Goal: Share content: Share content

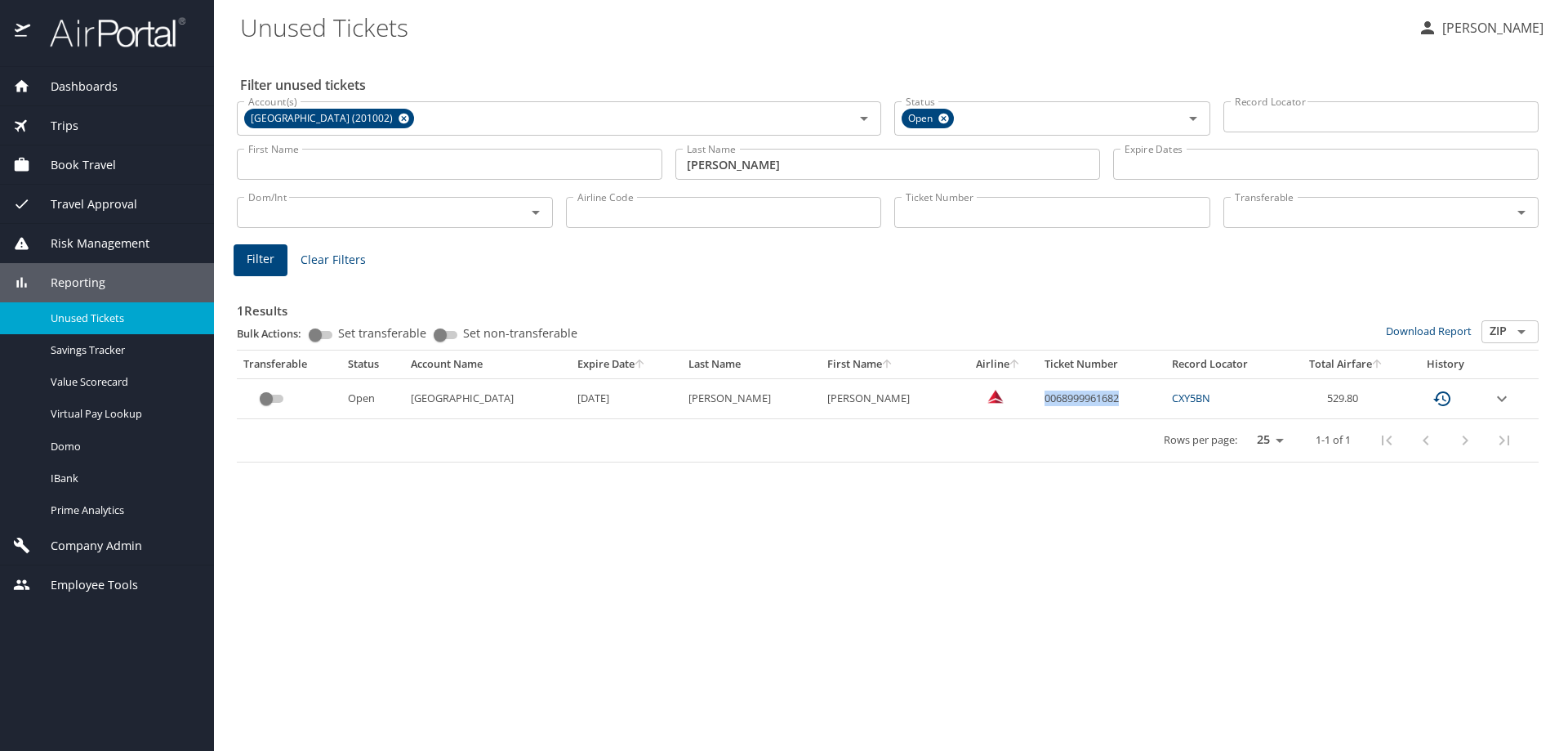
click at [90, 96] on div "Dashboards" at bounding box center [107, 87] width 214 height 39
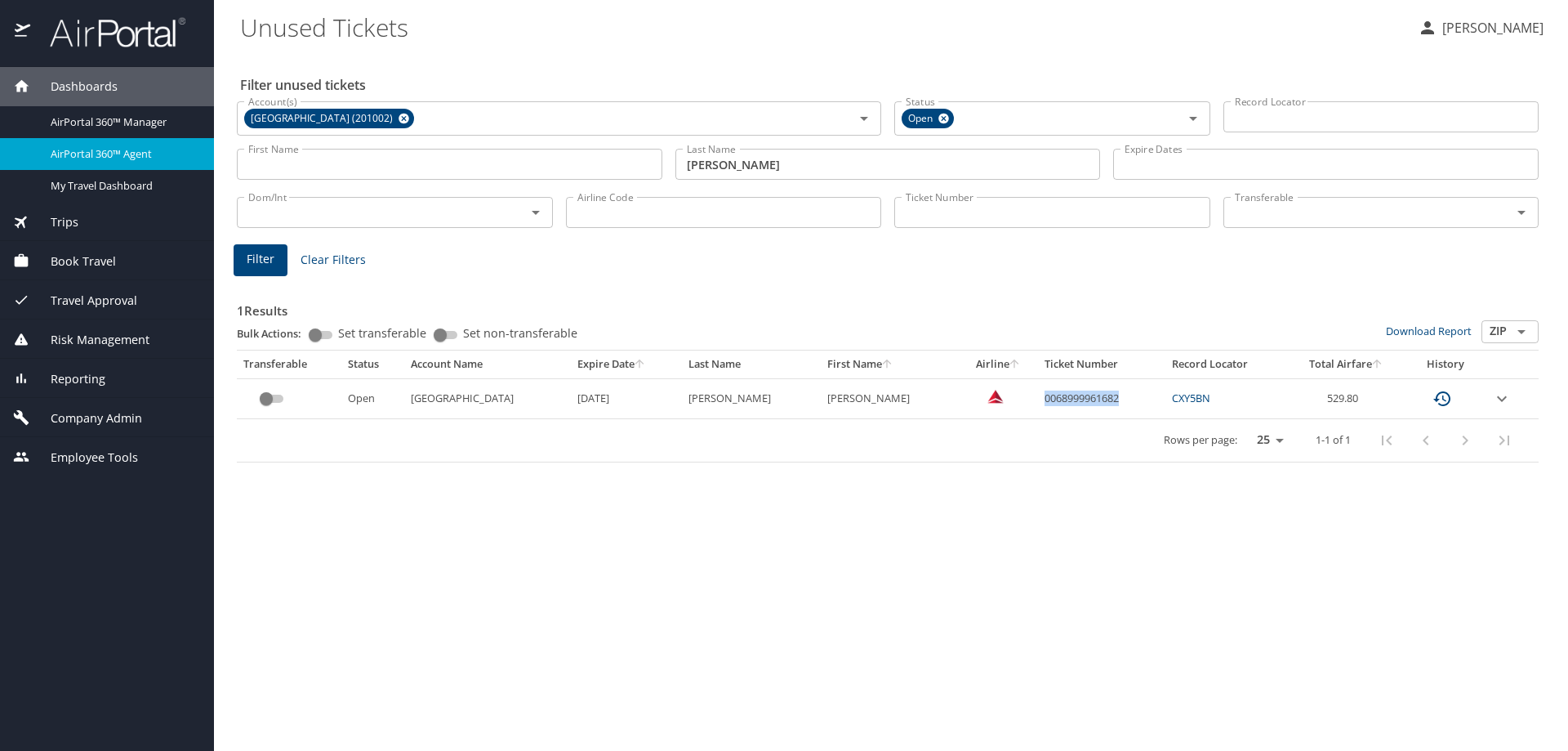
click at [99, 158] on span "AirPortal 360™ Agent" at bounding box center [123, 154] width 143 height 16
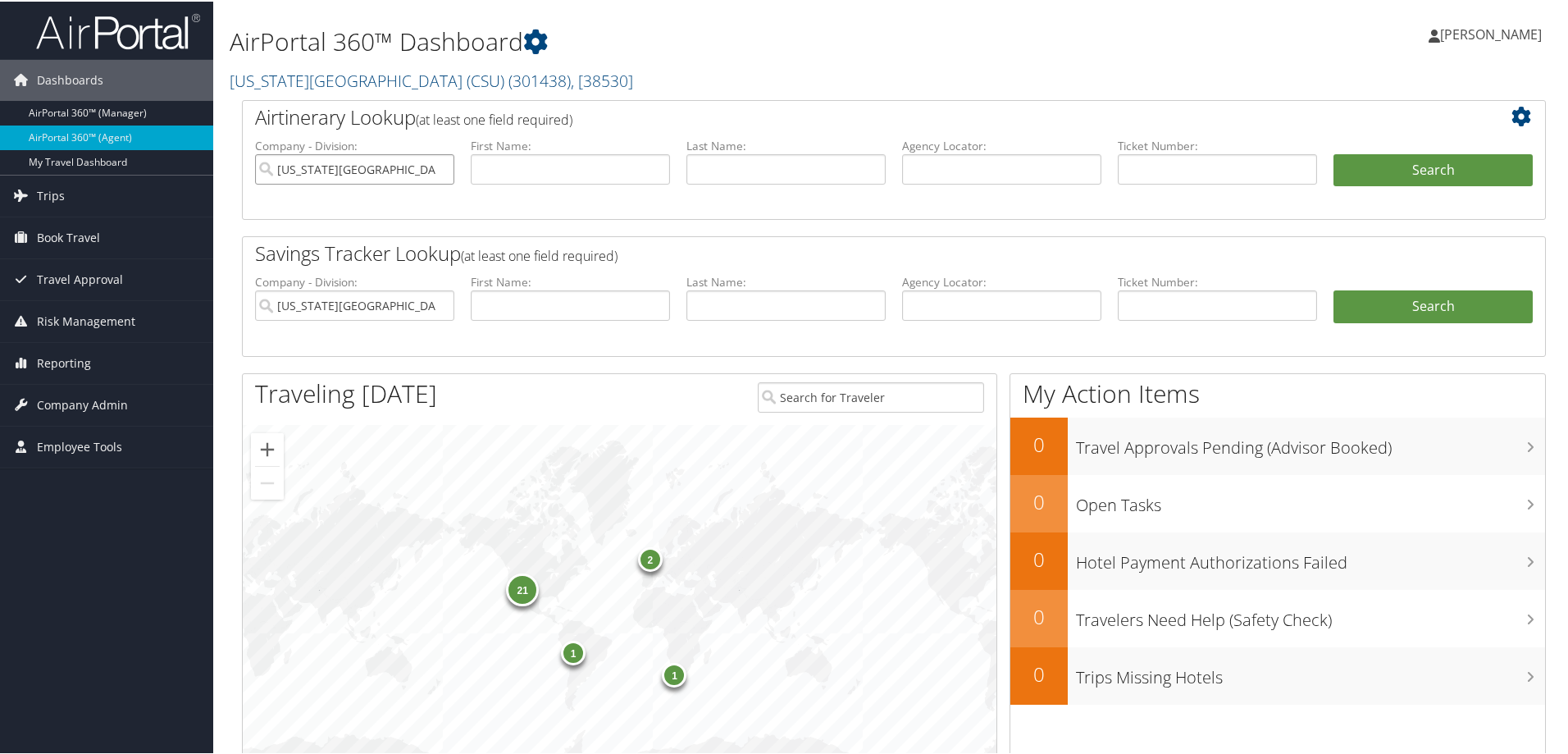
click at [440, 165] on input "California State University (CSU)" at bounding box center [354, 168] width 199 height 31
click at [1118, 174] on input "text" at bounding box center [1218, 168] width 199 height 31
type input "8900860807136"
click at [1368, 160] on button "Search" at bounding box center [1433, 169] width 199 height 33
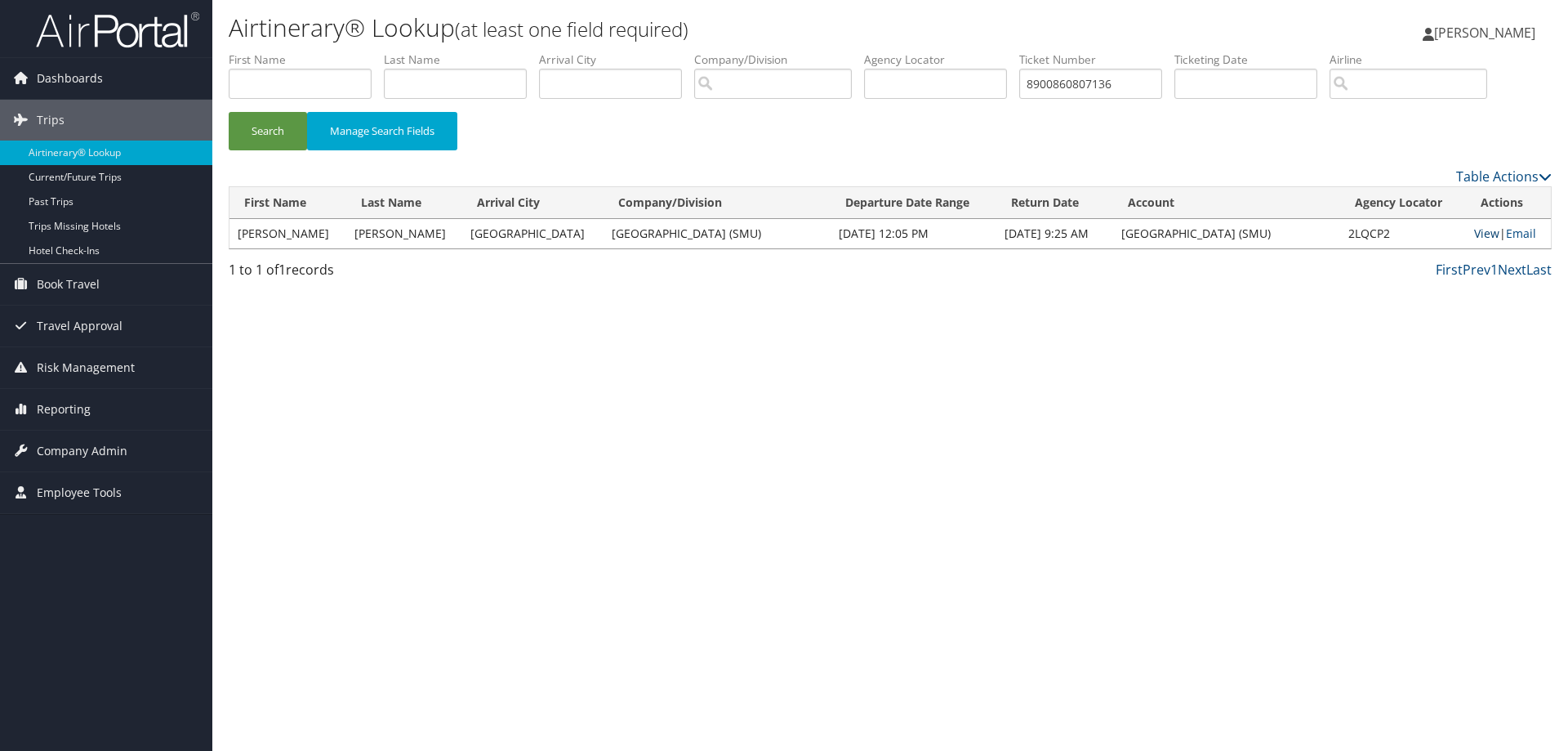
click at [1484, 230] on link "View" at bounding box center [1486, 233] width 26 height 16
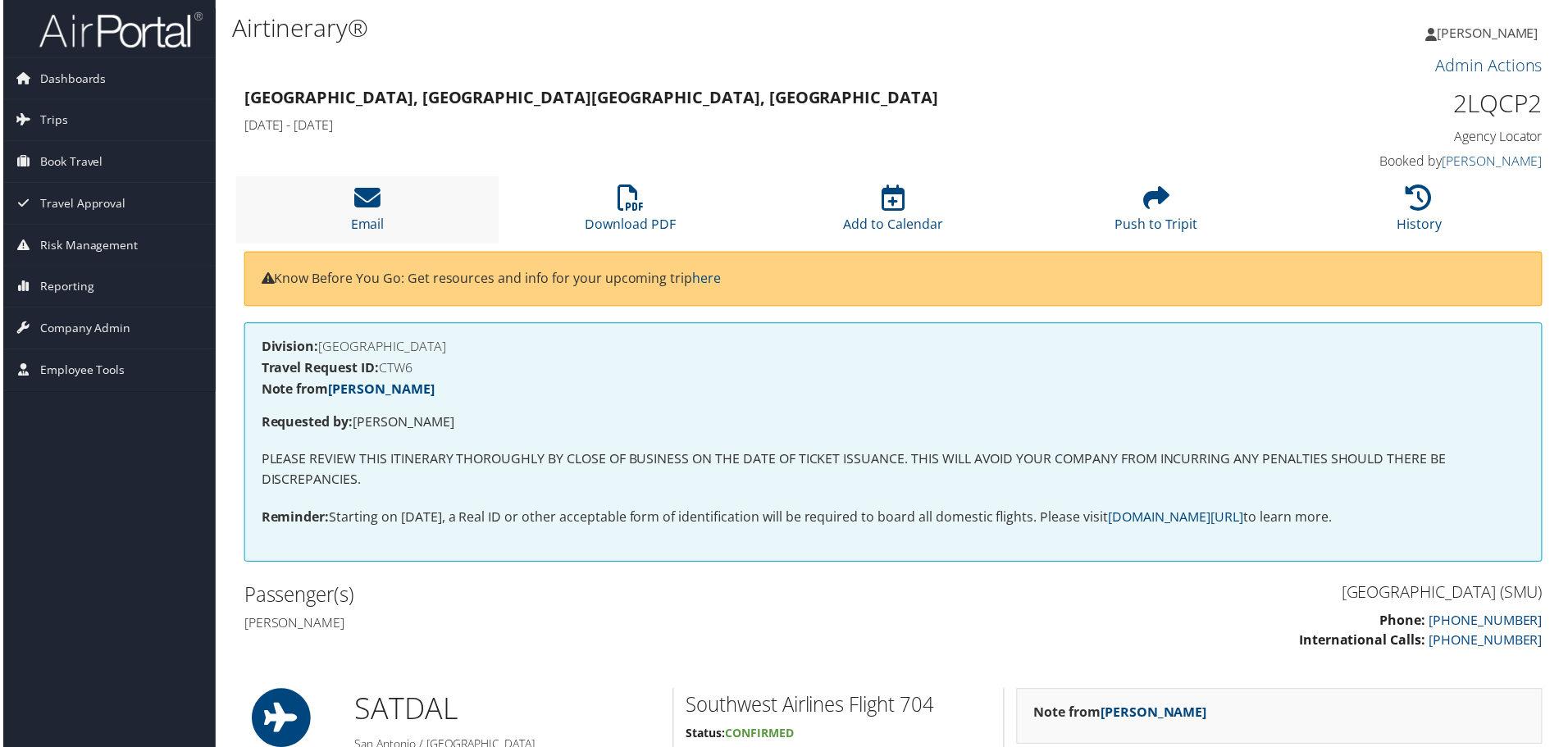
click at [388, 203] on li "Email" at bounding box center [366, 210] width 264 height 66
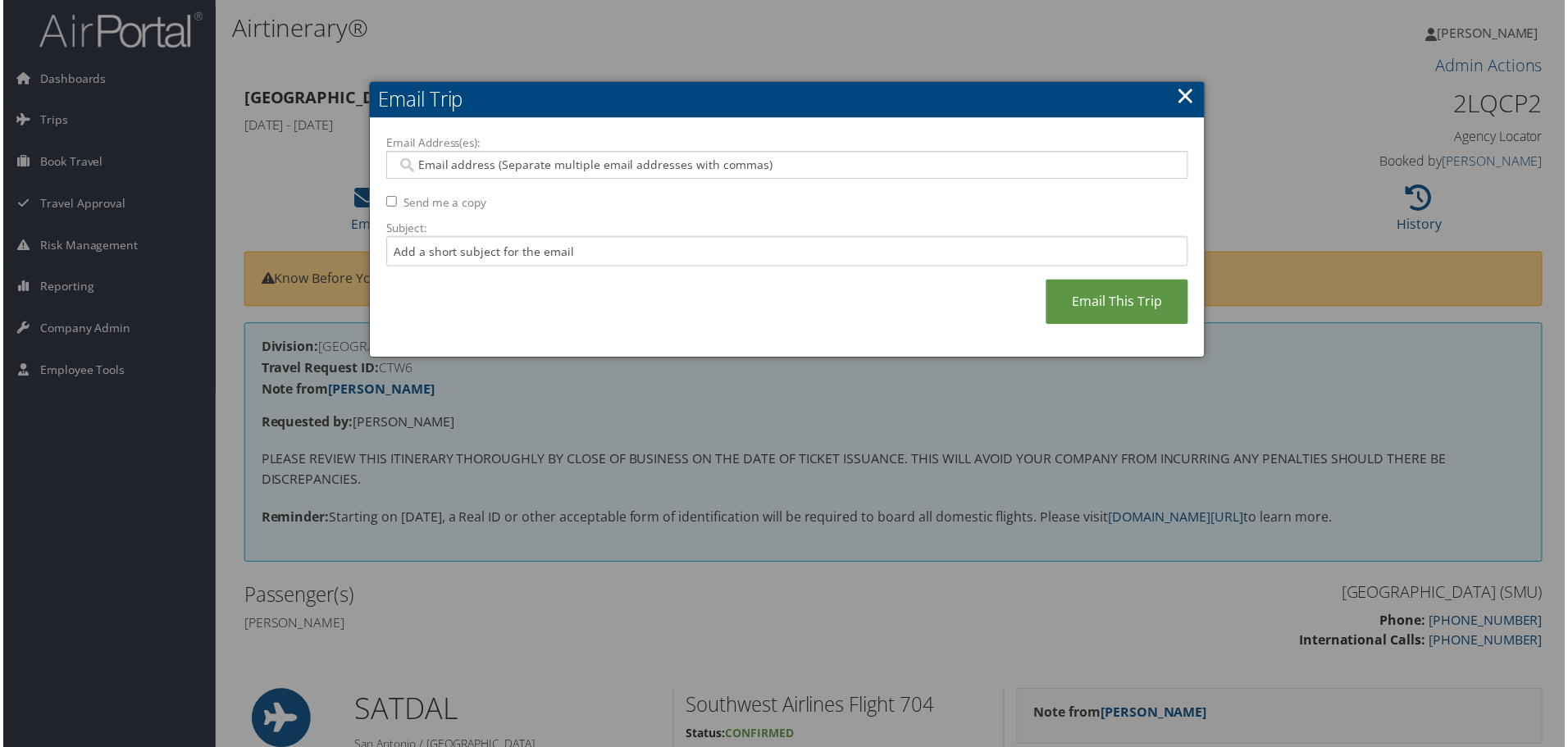
click at [385, 200] on input "Send me a copy" at bounding box center [390, 201] width 11 height 11
checkbox input "true"
click at [476, 162] on input "Email Address(es):" at bounding box center [787, 166] width 784 height 17
type input "chavens@smu.edu"
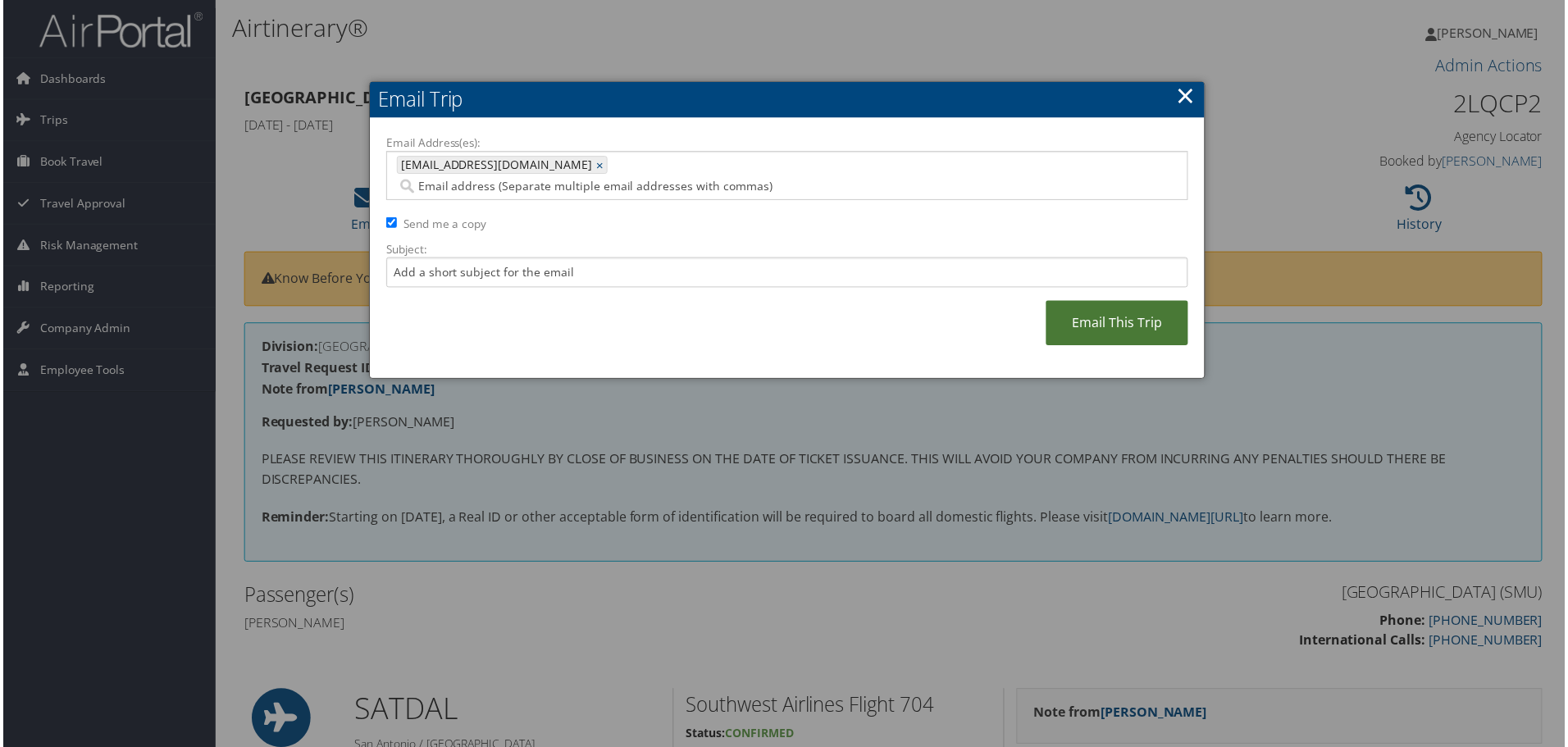
click at [1107, 303] on link "Email This Trip" at bounding box center [1118, 325] width 143 height 45
